Goal: Information Seeking & Learning: Learn about a topic

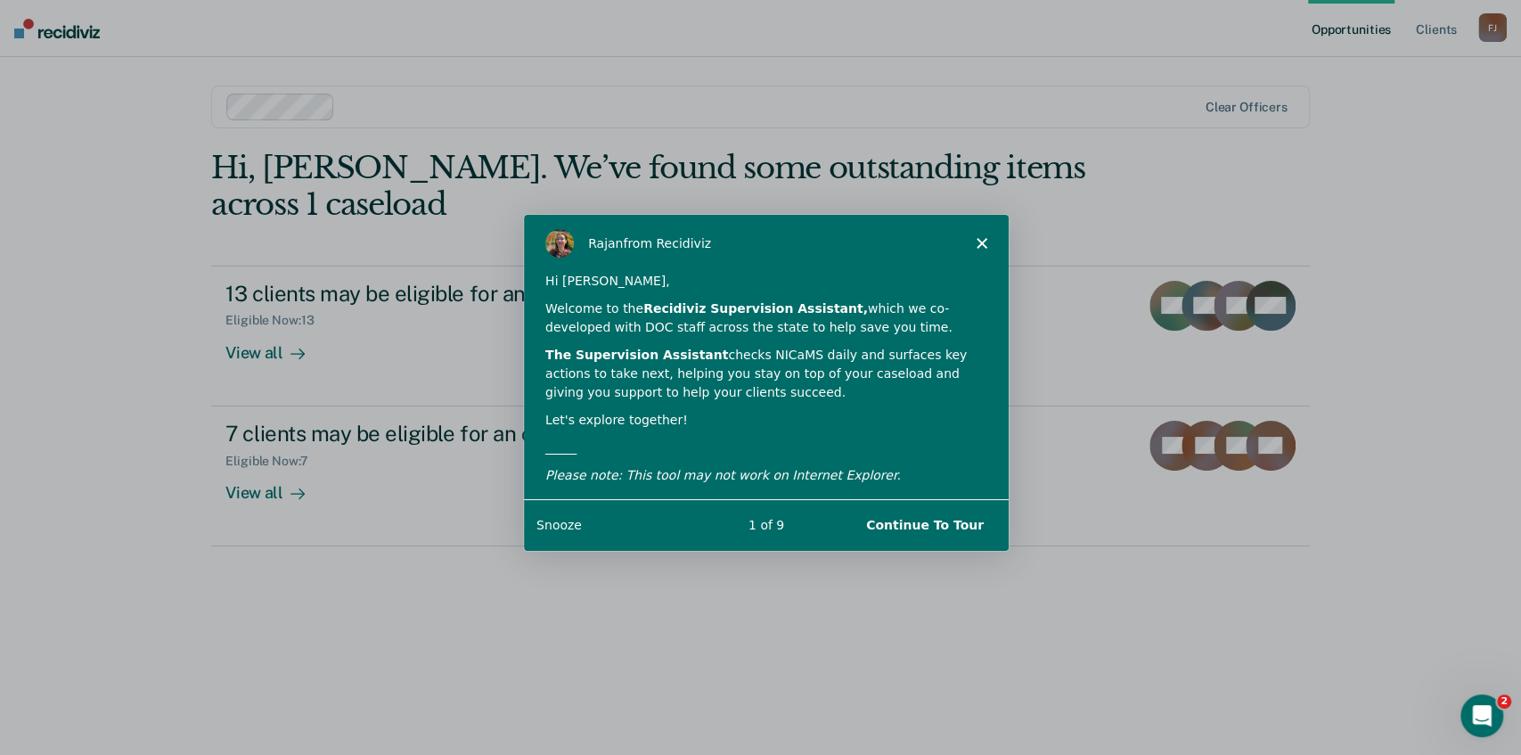
click at [983, 241] on icon "Close" at bounding box center [980, 242] width 11 height 11
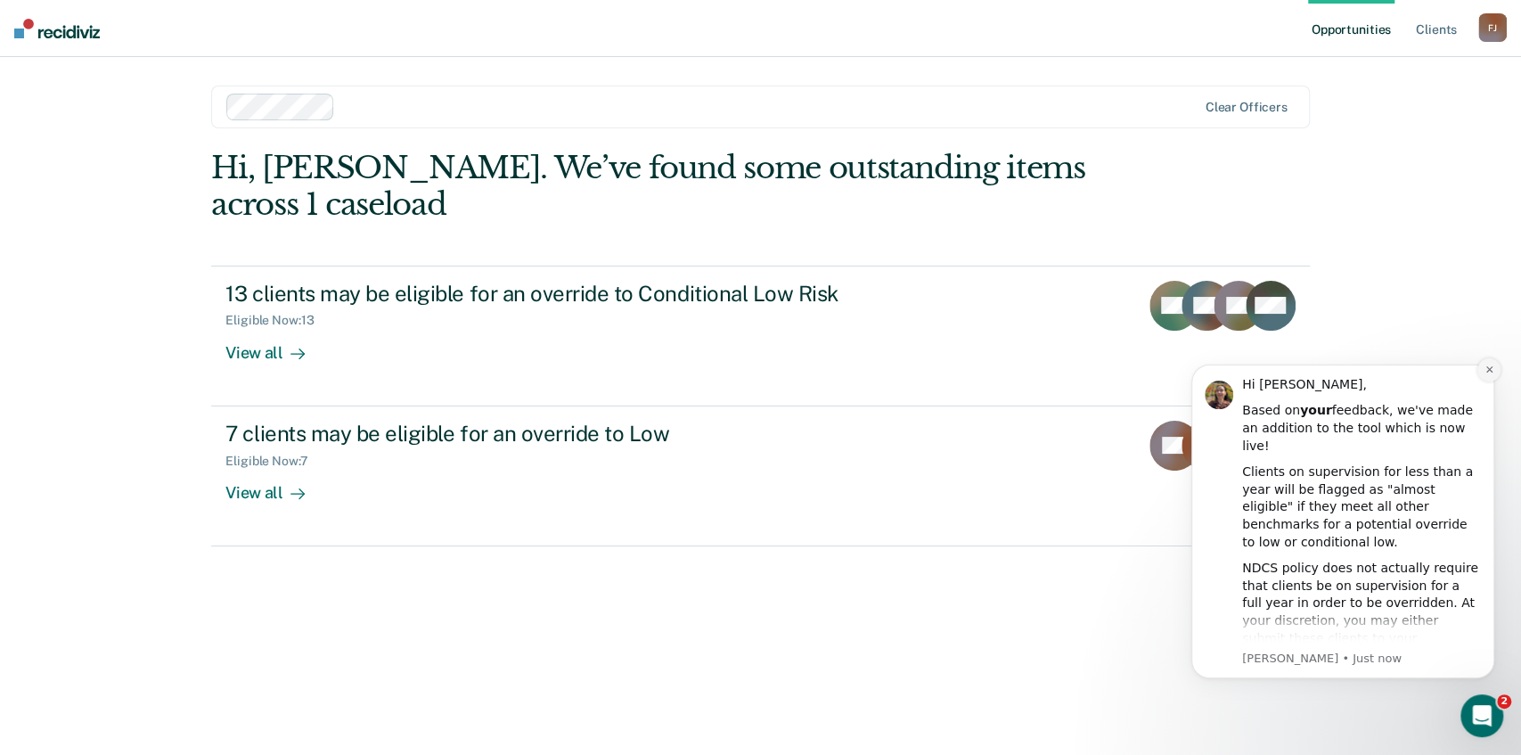
click at [1493, 363] on button "Dismiss notification" at bounding box center [1488, 369] width 23 height 23
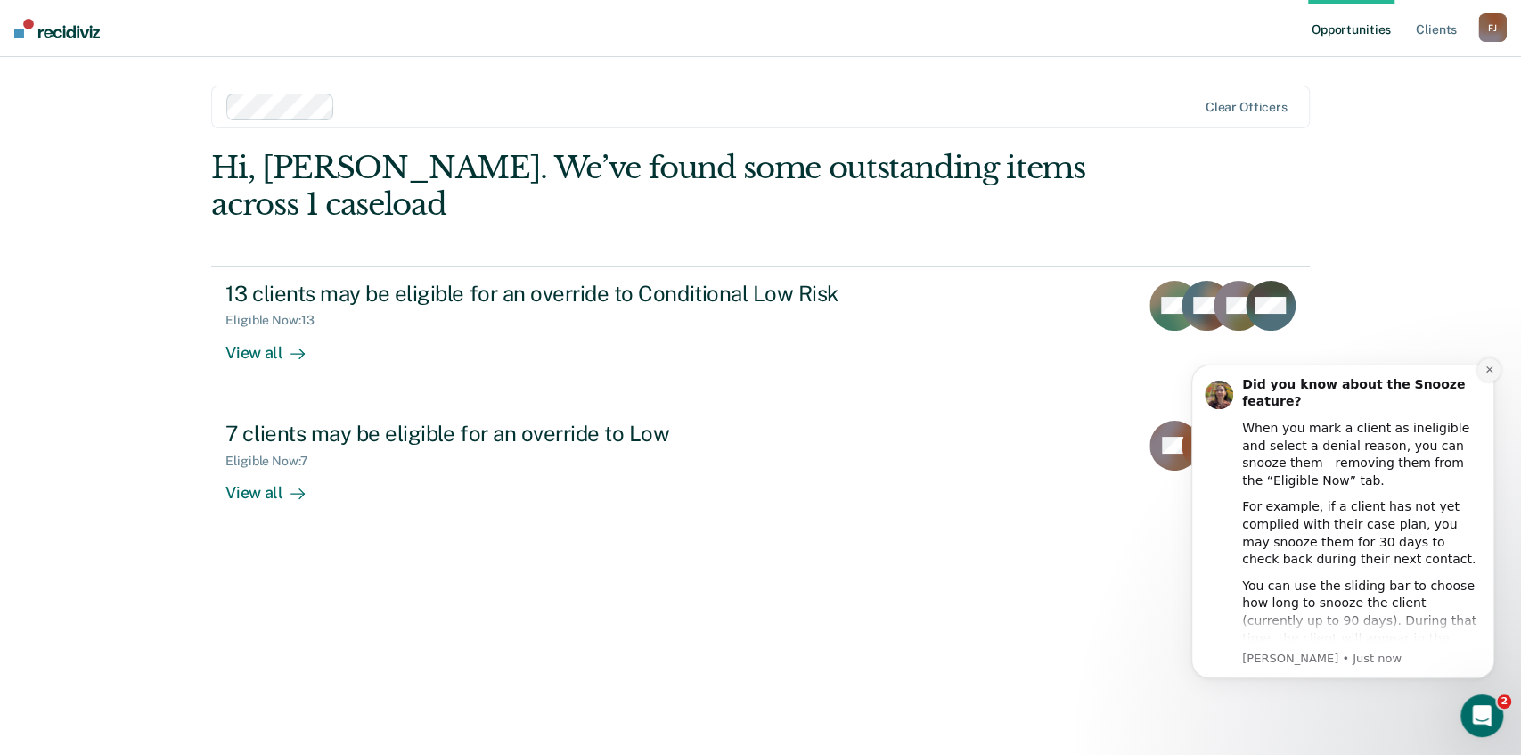
click at [1487, 366] on icon "Dismiss notification" at bounding box center [1489, 369] width 10 height 10
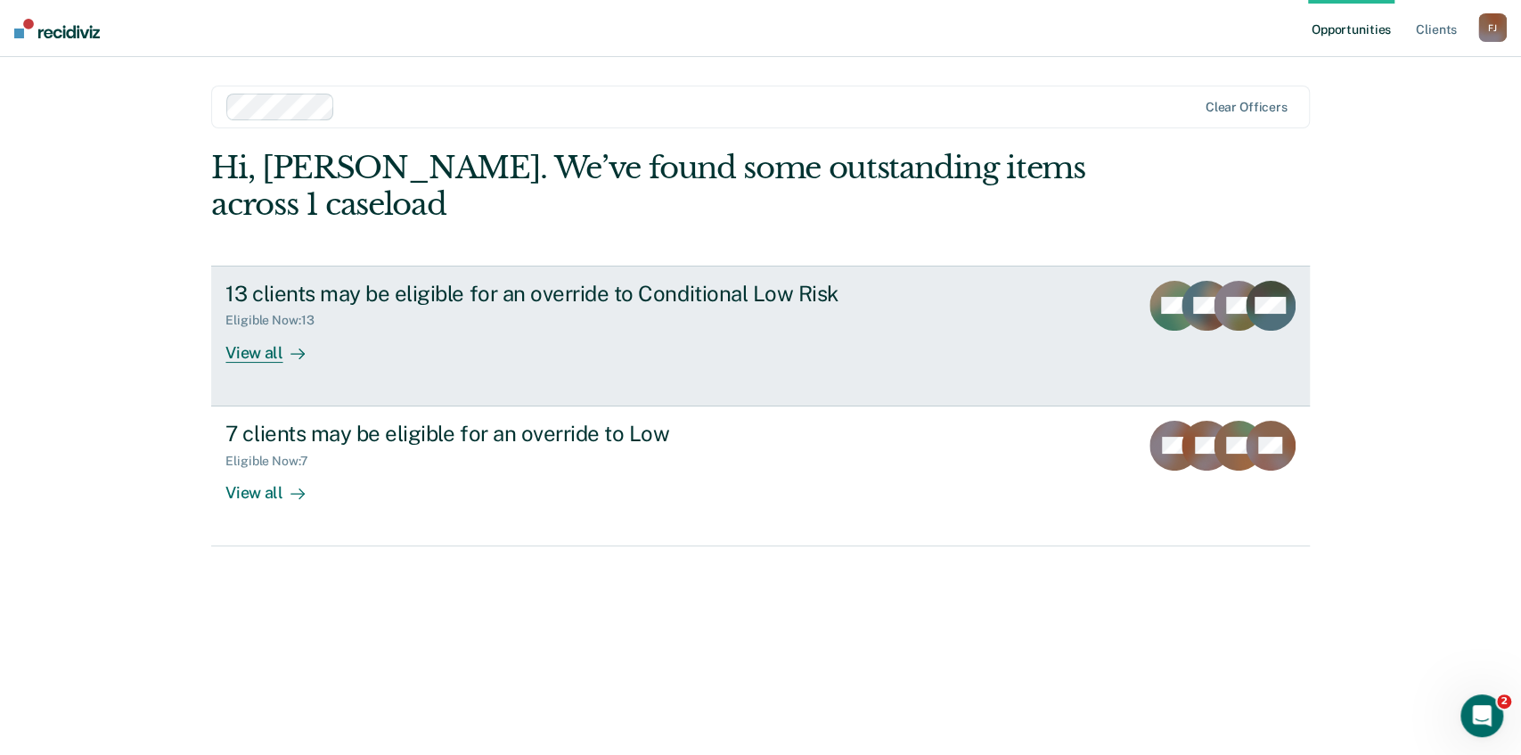
click at [242, 348] on div "View all" at bounding box center [275, 345] width 100 height 35
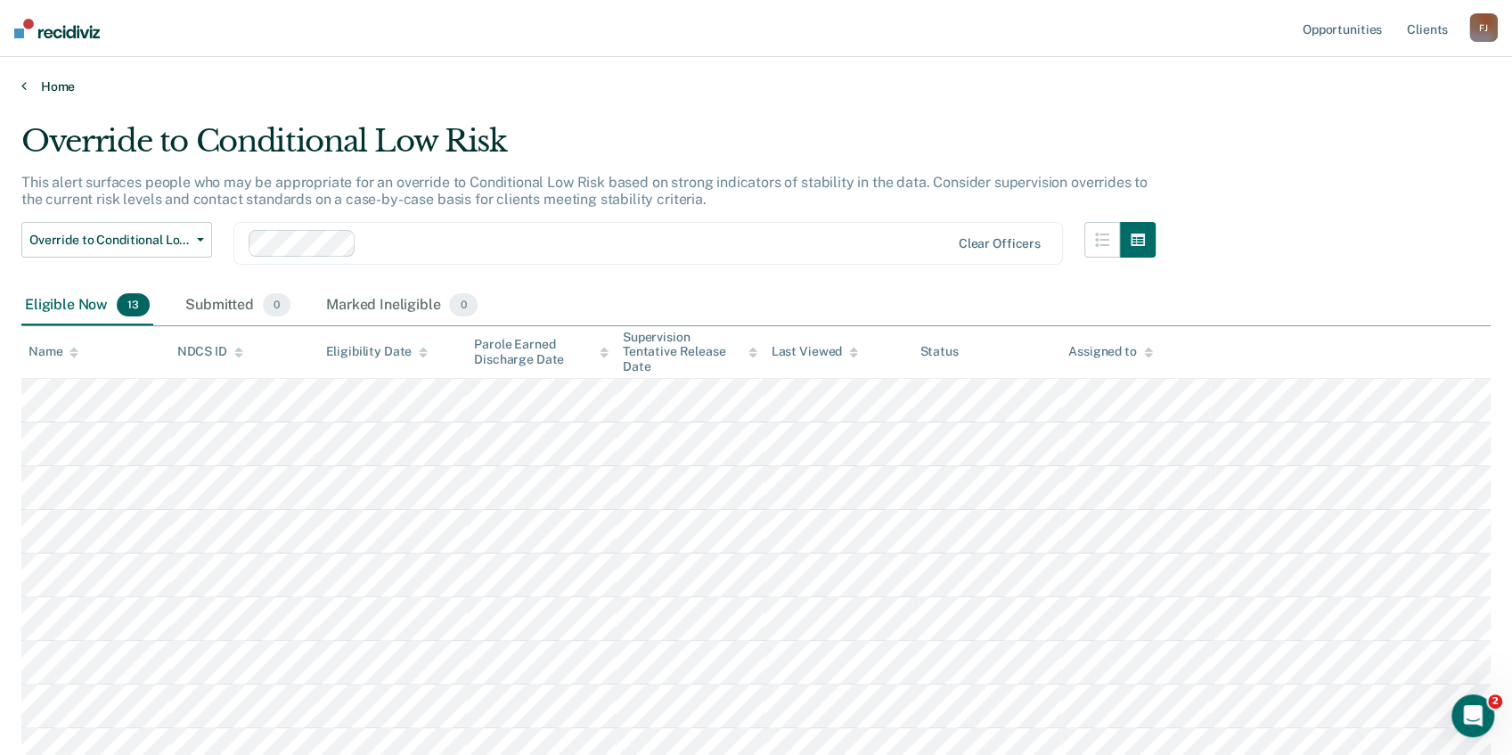
click at [23, 86] on icon at bounding box center [23, 85] width 5 height 14
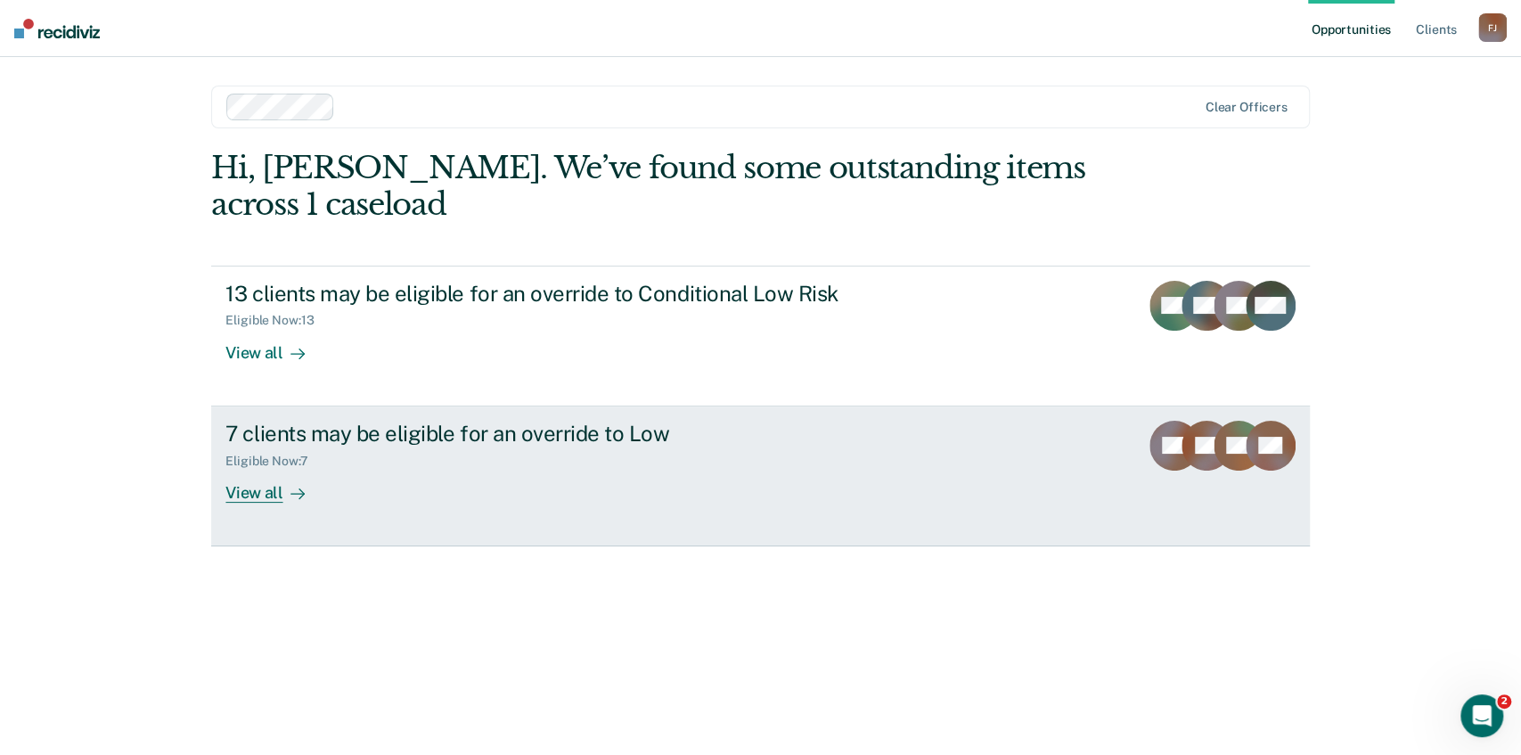
click at [283, 493] on div at bounding box center [293, 492] width 21 height 20
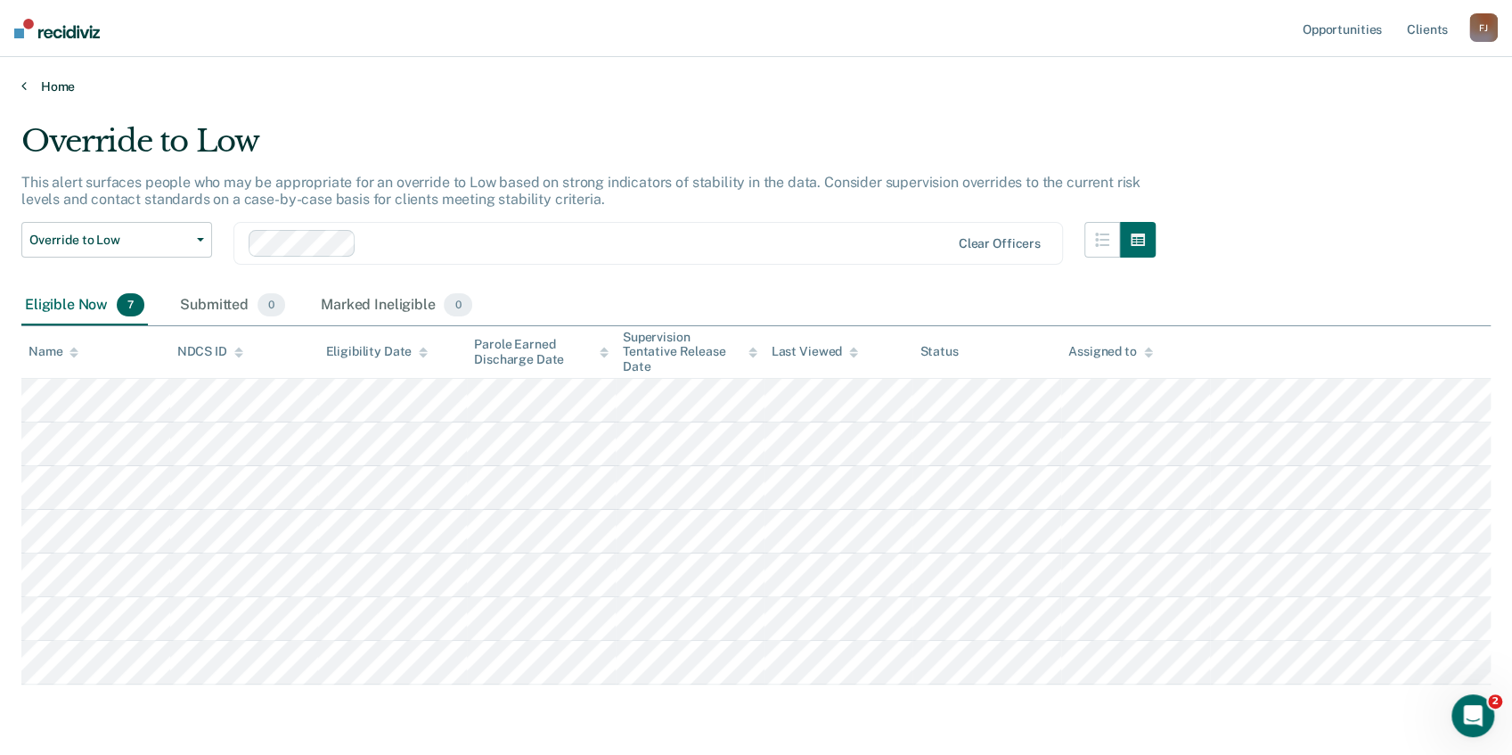
click at [27, 87] on link "Home" at bounding box center [755, 86] width 1469 height 16
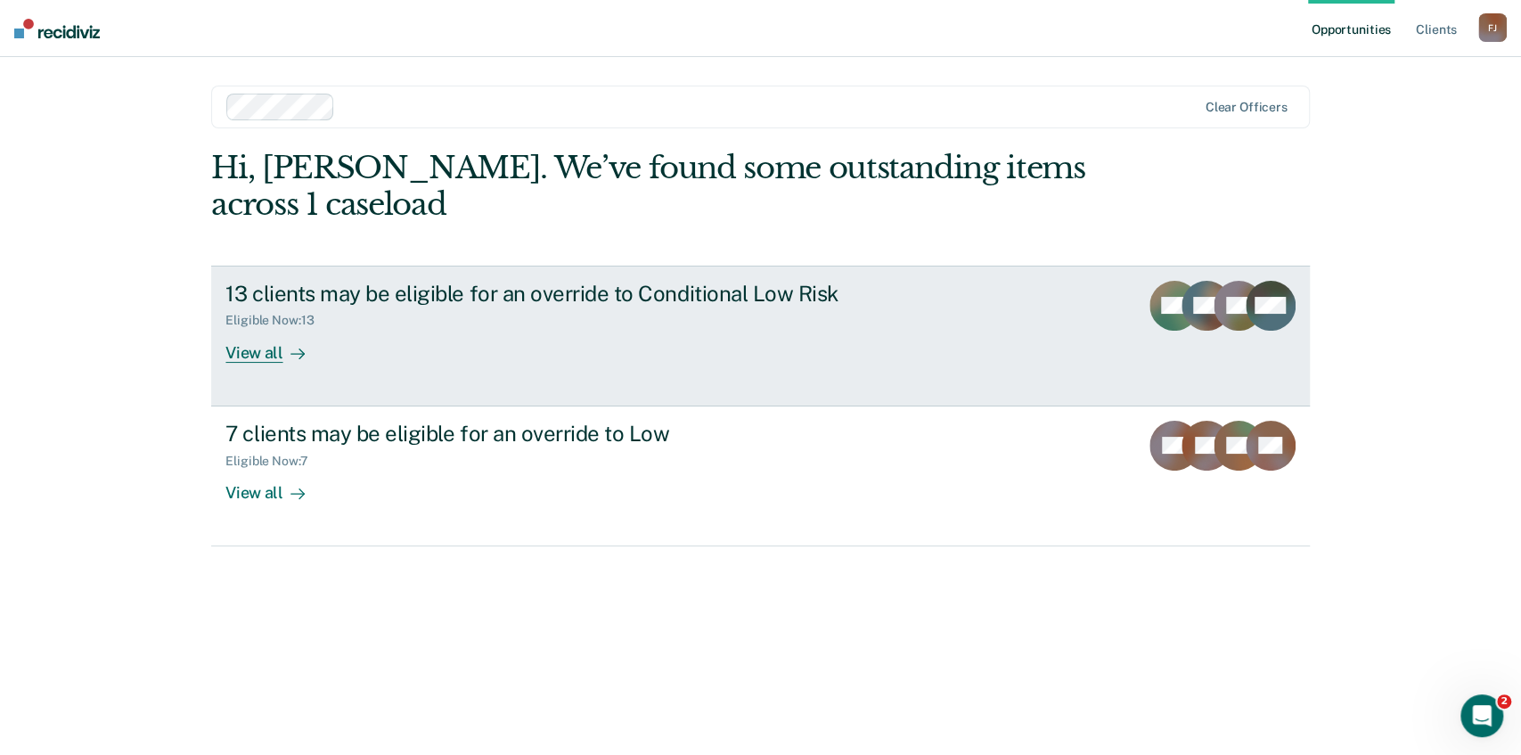
click at [264, 358] on div "View all" at bounding box center [275, 345] width 100 height 35
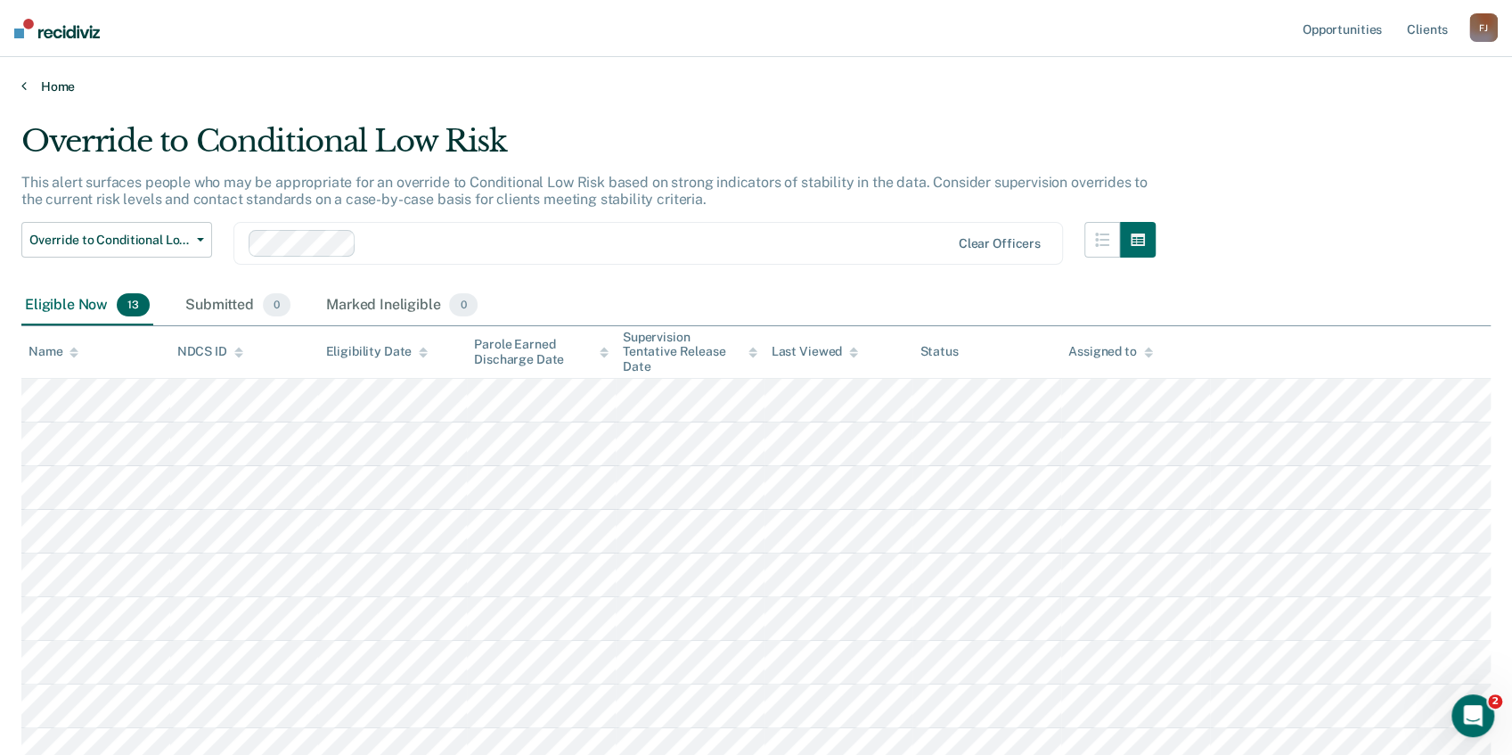
click at [25, 85] on icon at bounding box center [23, 85] width 5 height 14
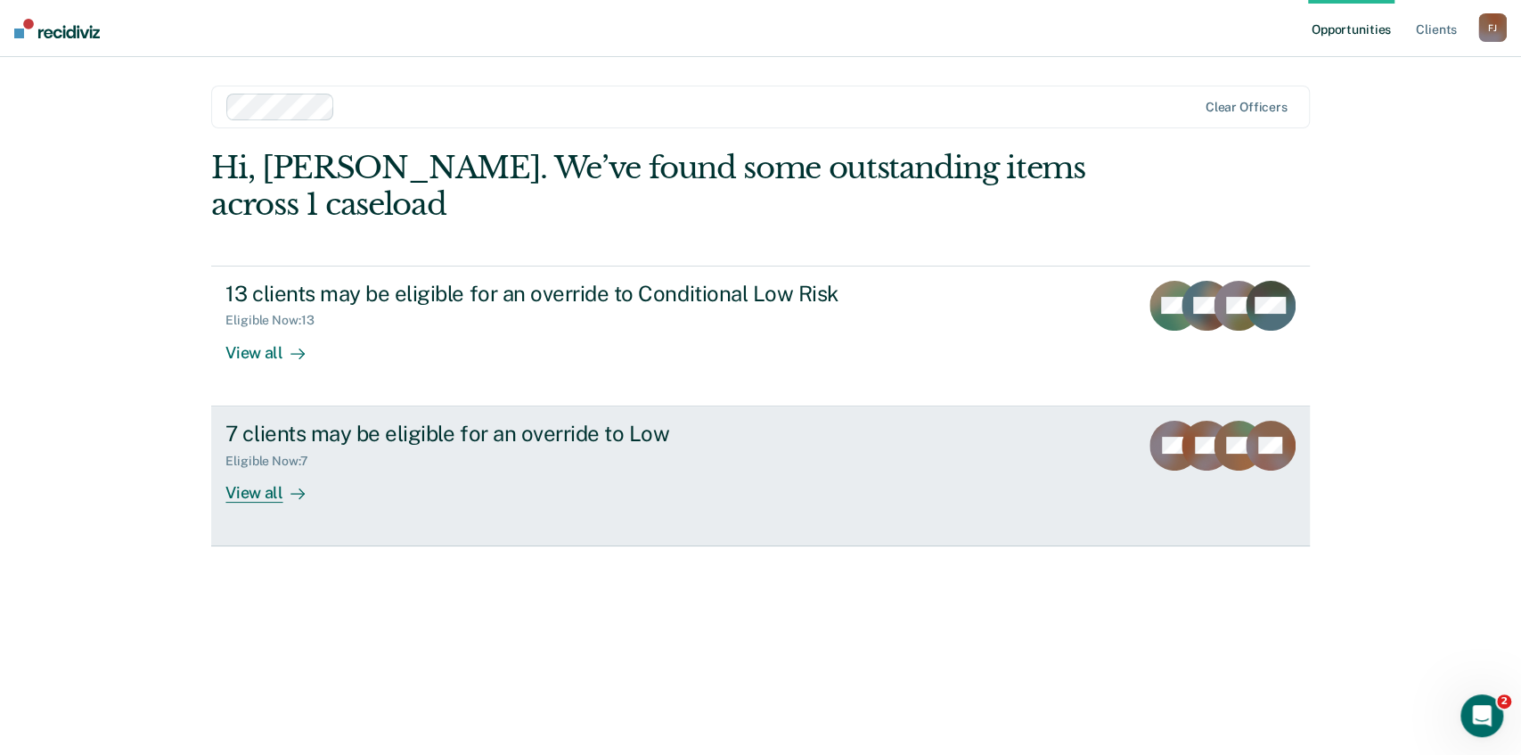
click at [279, 494] on div "View all" at bounding box center [275, 485] width 100 height 35
